Goal: Transaction & Acquisition: Subscribe to service/newsletter

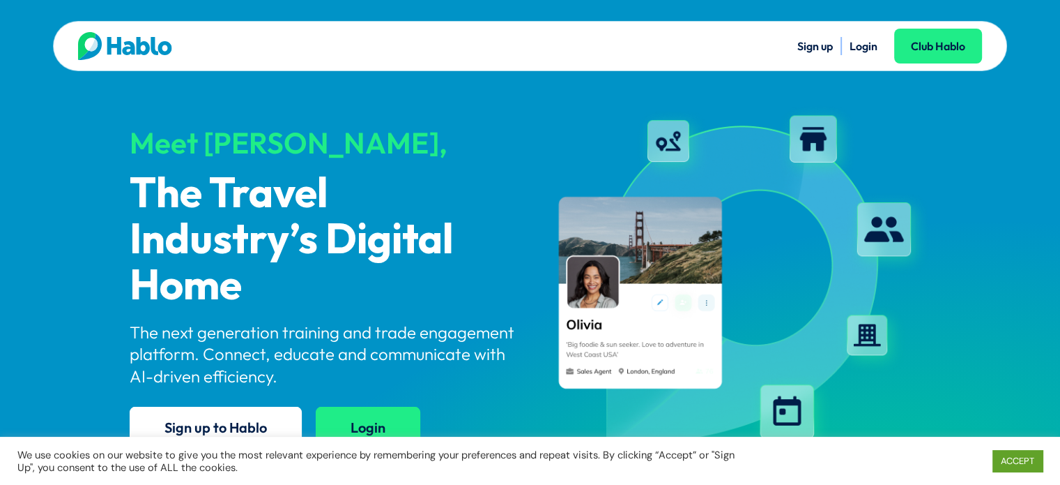
click at [381, 429] on link "Login" at bounding box center [368, 426] width 105 height 41
drag, startPoint x: 1014, startPoint y: 462, endPoint x: 1012, endPoint y: 454, distance: 8.6
click at [1014, 462] on link "ACCEPT" at bounding box center [1018, 461] width 50 height 22
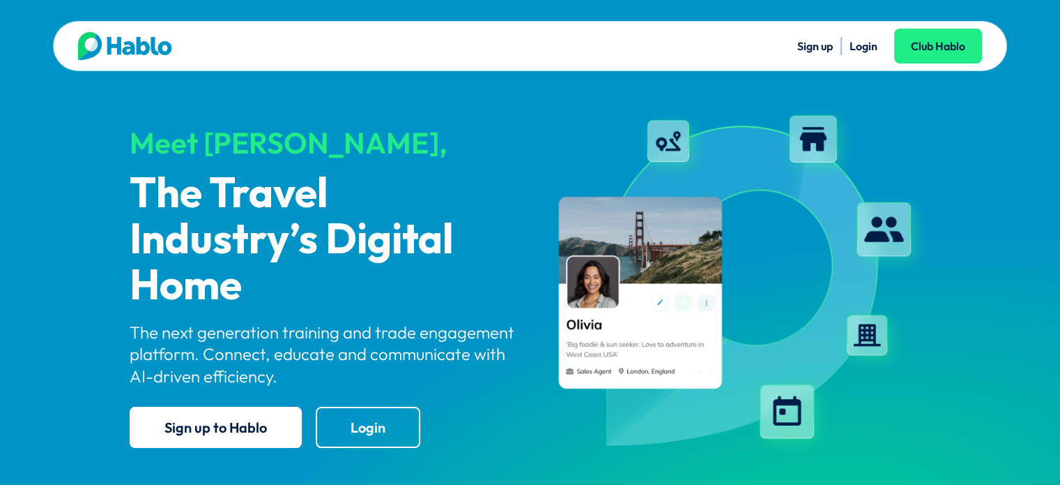
click at [816, 49] on link "Sign up" at bounding box center [816, 46] width 36 height 14
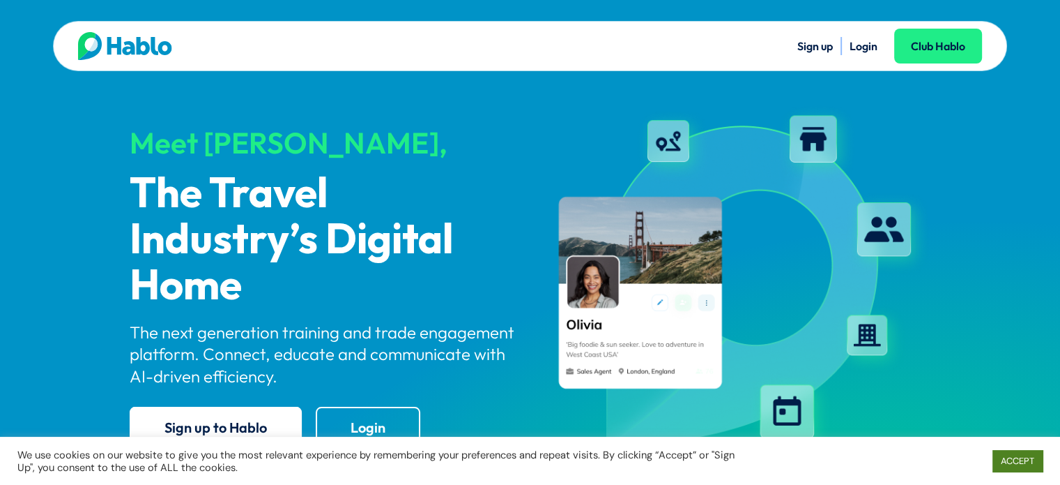
click at [1023, 454] on link "ACCEPT" at bounding box center [1018, 461] width 50 height 22
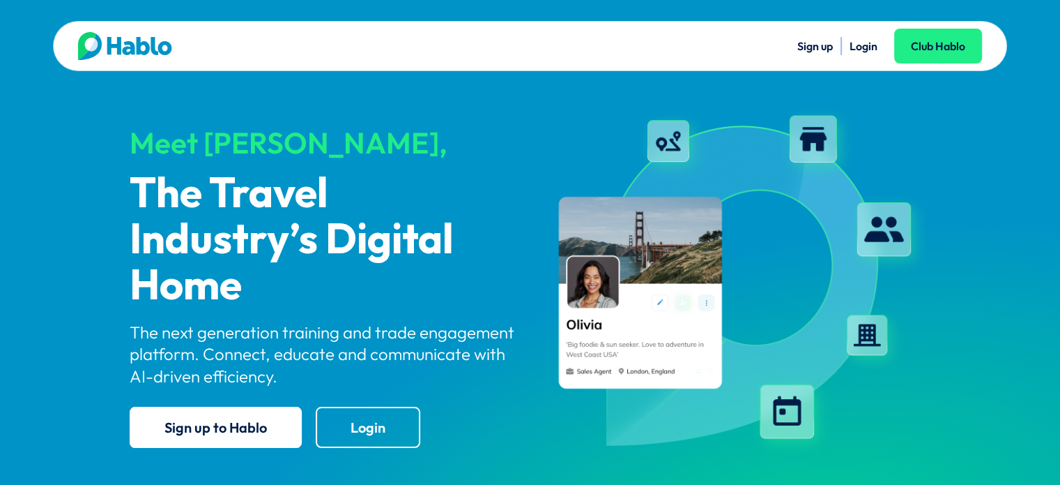
click at [855, 50] on link "Login" at bounding box center [864, 46] width 28 height 14
click at [795, 44] on ul "Sign up Login Club Hablo" at bounding box center [756, 46] width 452 height 18
click at [823, 45] on link "Sign up" at bounding box center [816, 46] width 36 height 14
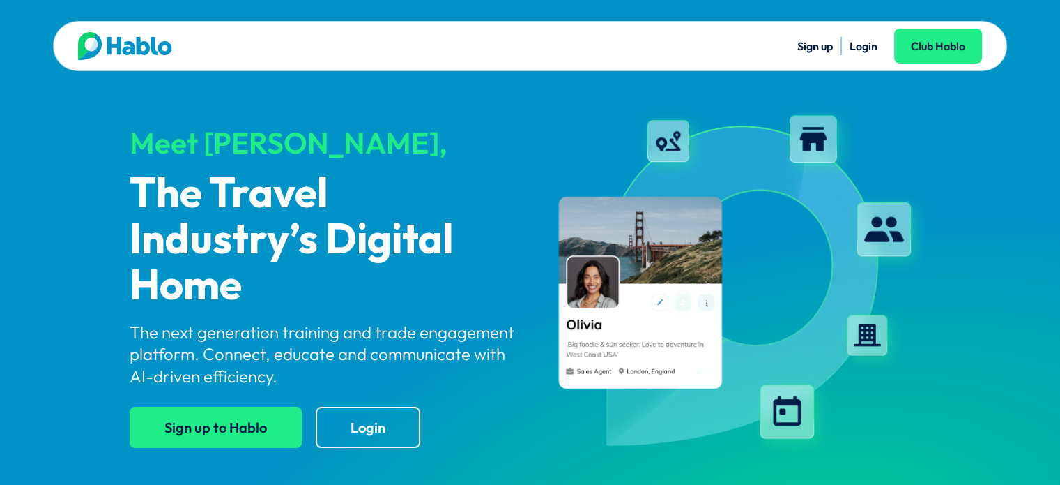
click at [262, 437] on link "Sign up to Hablo" at bounding box center [216, 426] width 172 height 41
